Goal: Transaction & Acquisition: Subscribe to service/newsletter

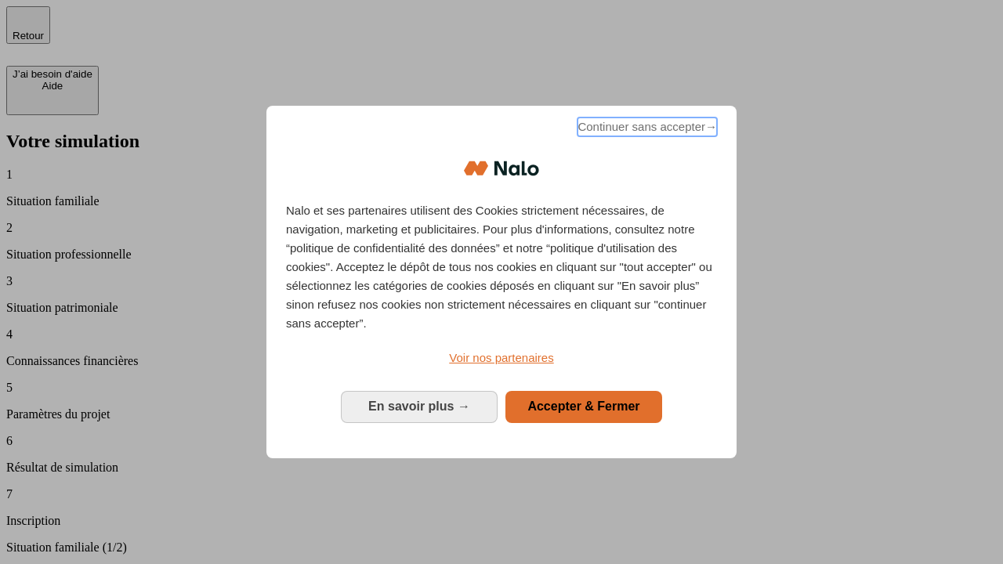
click at [646, 129] on span "Continuer sans accepter →" at bounding box center [646, 127] width 139 height 19
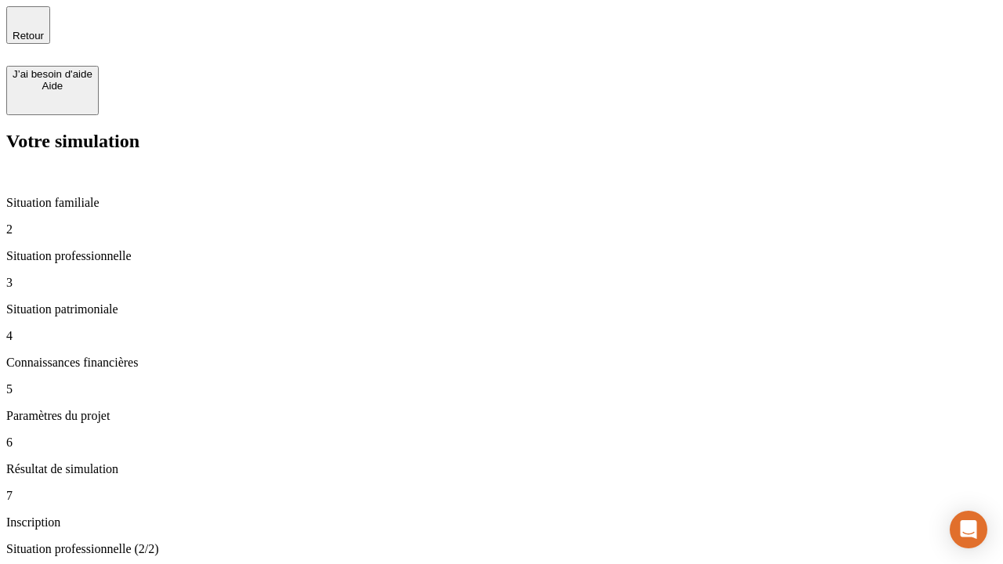
type input "70 000"
type input "1 000"
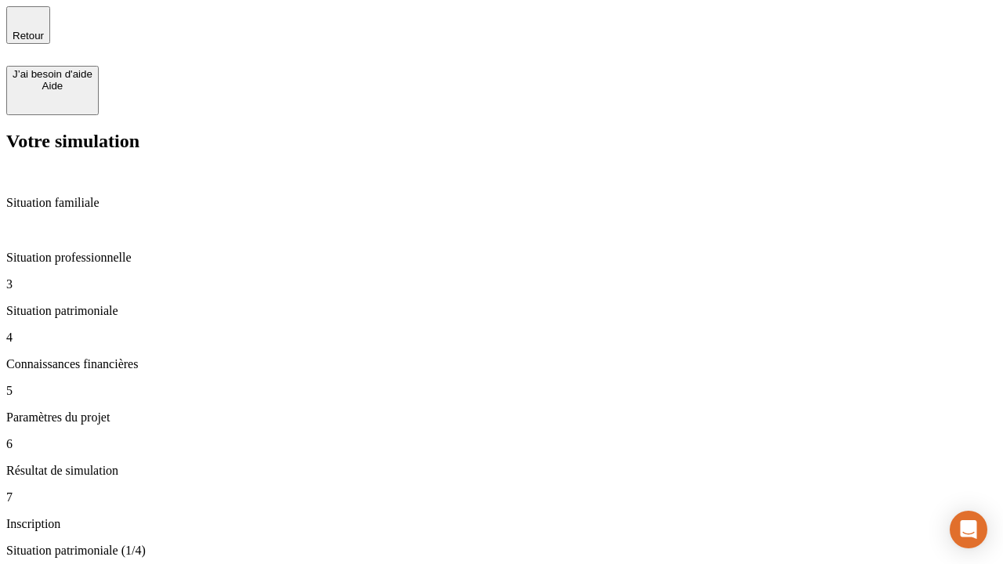
type input "800"
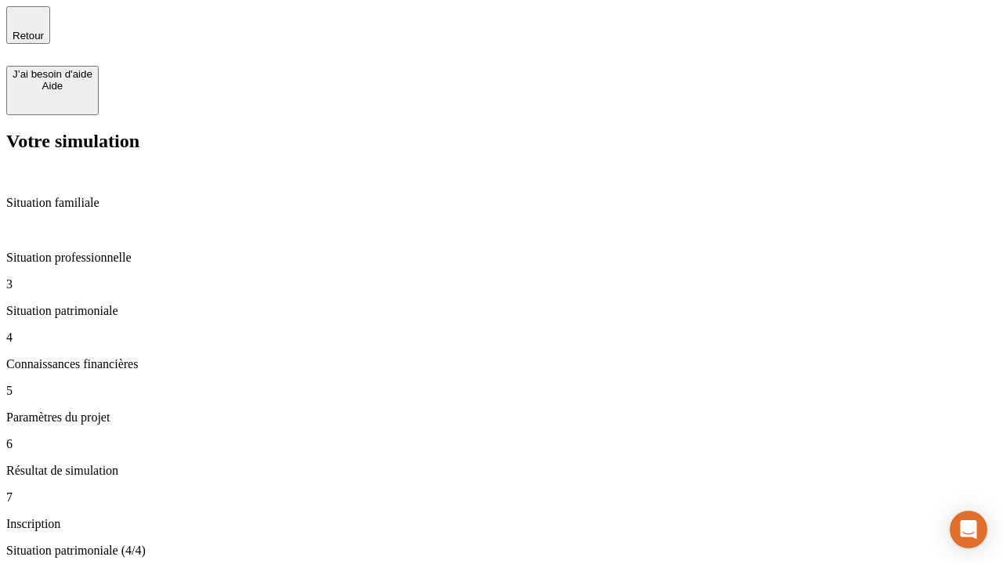
type input "6"
type input "400"
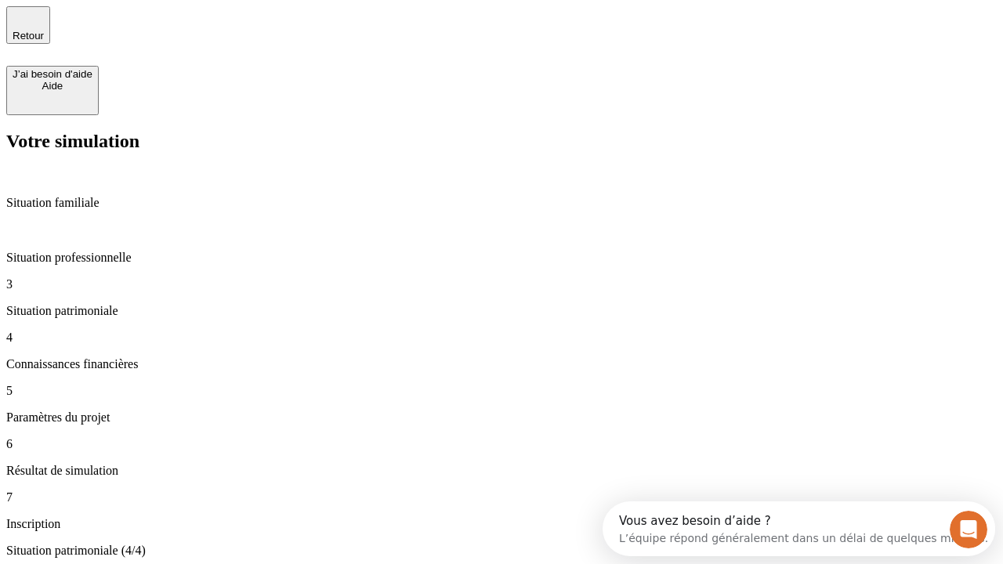
type input "3"
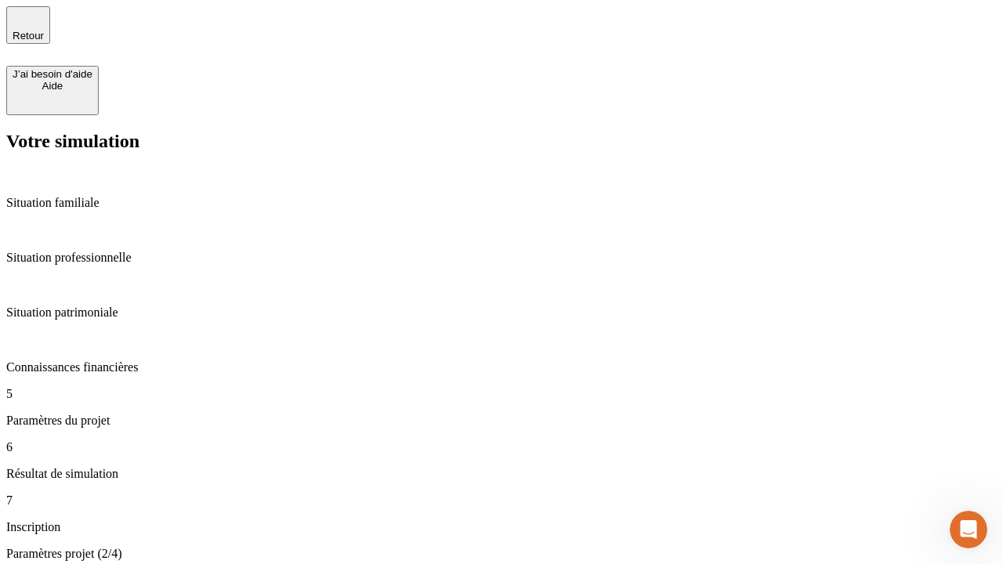
type input "35"
type input "500"
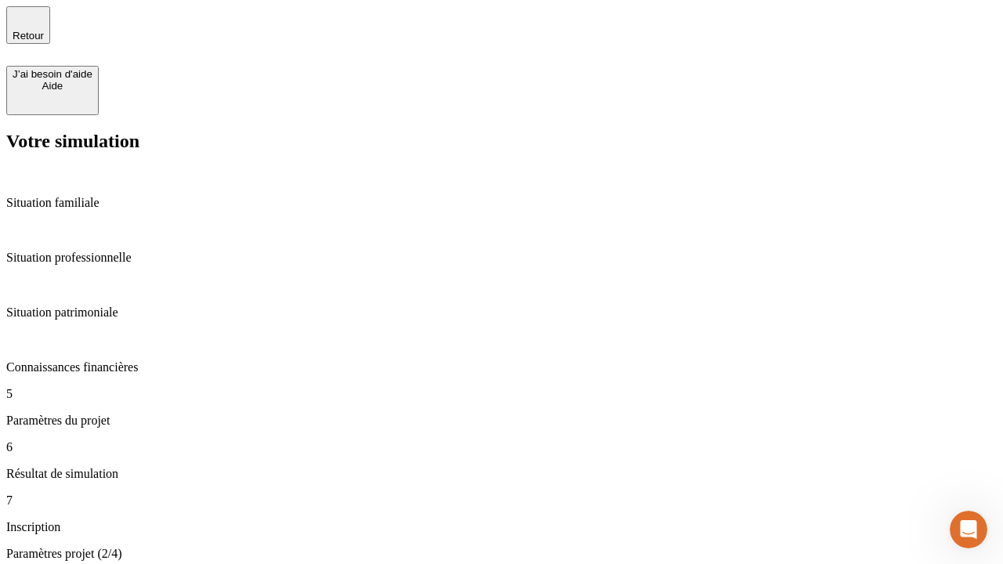
type input "640"
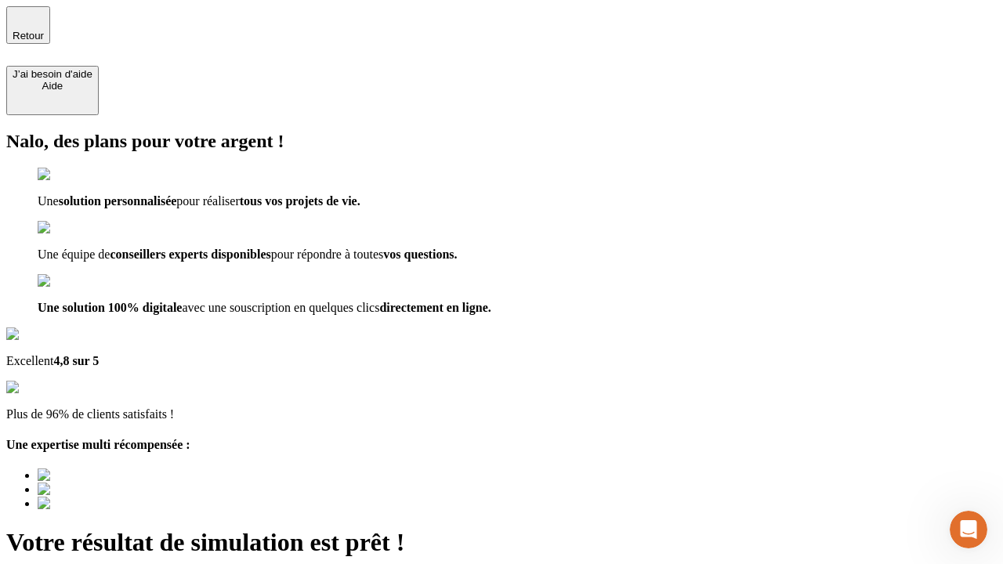
type input "[EMAIL_ADDRESS][DOMAIN_NAME]"
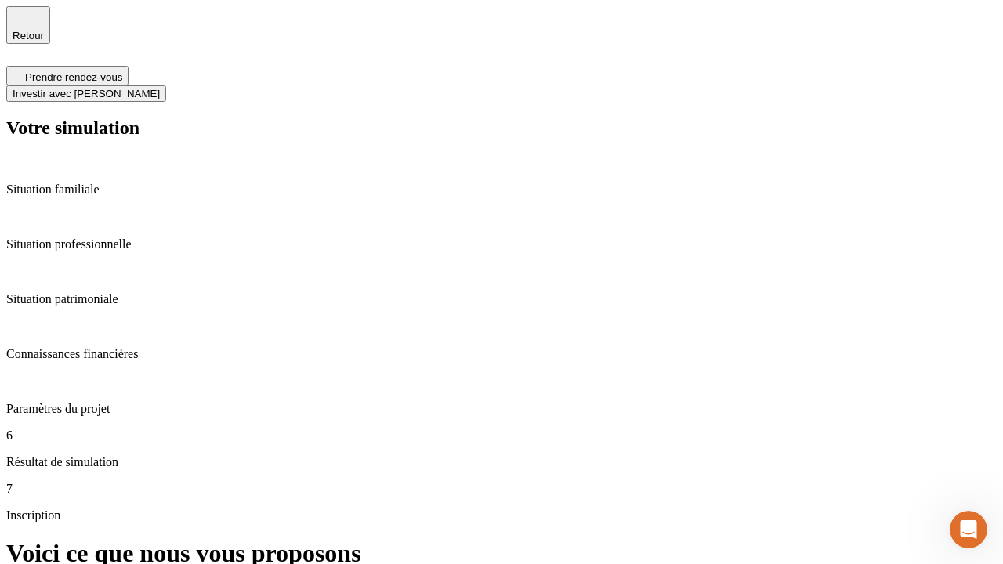
click at [160, 88] on span "Investir avec [PERSON_NAME]" at bounding box center [86, 94] width 147 height 12
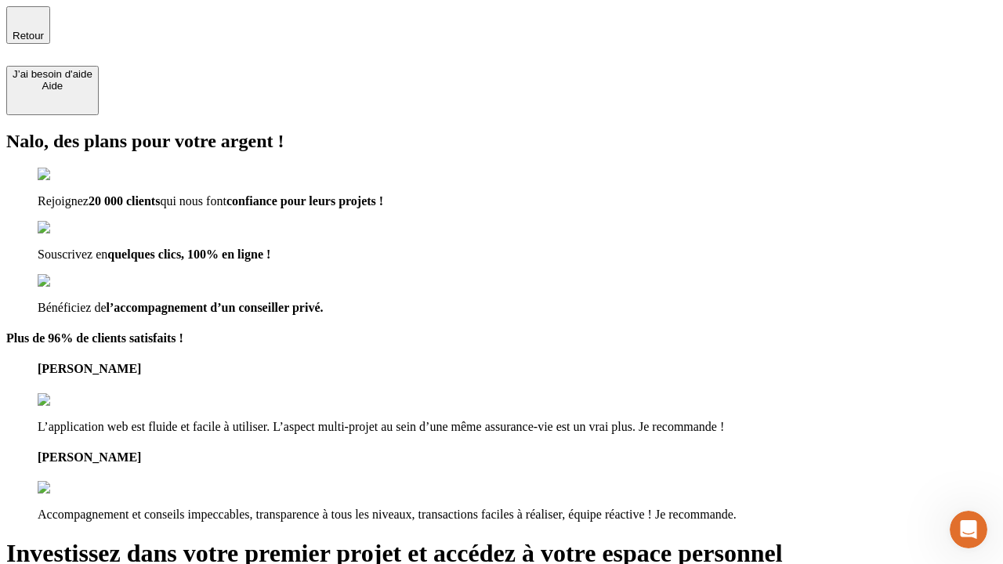
type input "[EMAIL_ADDRESS][DOMAIN_NAME]"
